Goal: Task Accomplishment & Management: Complete application form

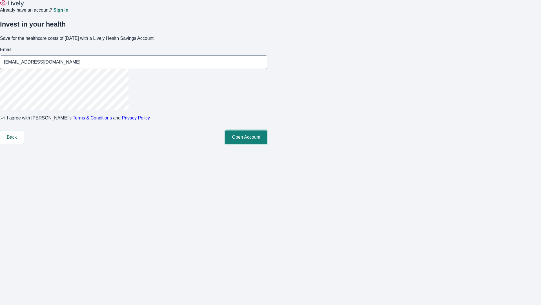
click at [267, 144] on button "Open Account" at bounding box center [246, 137] width 42 height 14
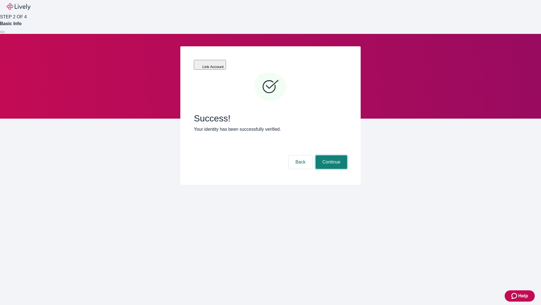
click at [331, 155] on button "Continue" at bounding box center [332, 162] width 32 height 14
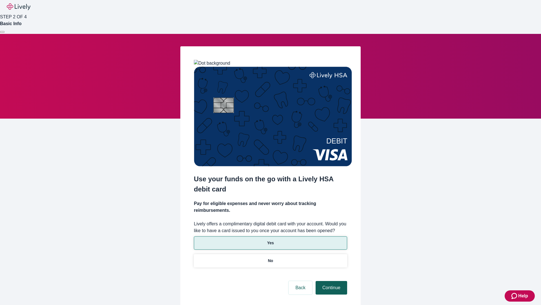
click at [270, 257] on p "No" at bounding box center [270, 260] width 5 height 6
click at [331, 281] on button "Continue" at bounding box center [332, 288] width 32 height 14
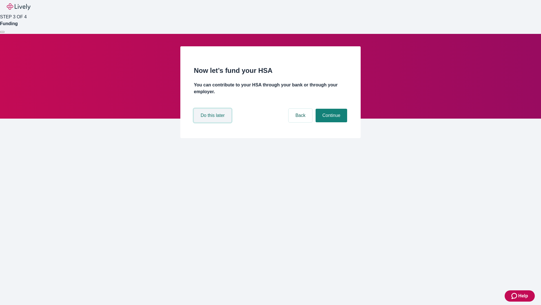
click at [213, 122] on button "Do this later" at bounding box center [212, 116] width 37 height 14
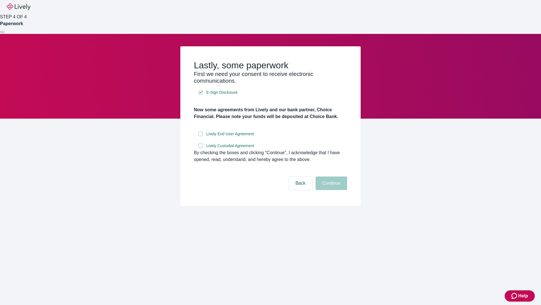
click at [201, 136] on input "Lively End User Agreement" at bounding box center [200, 133] width 5 height 5
checkbox input "true"
click at [201, 148] on input "Lively Custodial Agreement" at bounding box center [200, 145] width 5 height 5
checkbox input "true"
click at [331, 190] on button "Continue" at bounding box center [332, 183] width 32 height 14
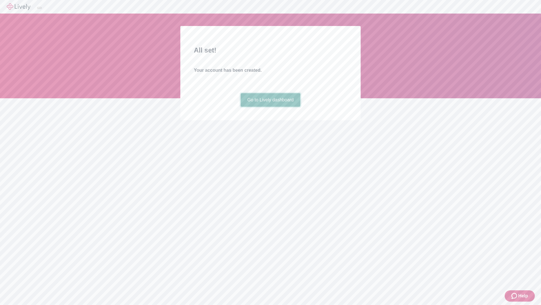
click at [270, 107] on link "Go to Lively dashboard" at bounding box center [271, 100] width 60 height 14
